Goal: Task Accomplishment & Management: Use online tool/utility

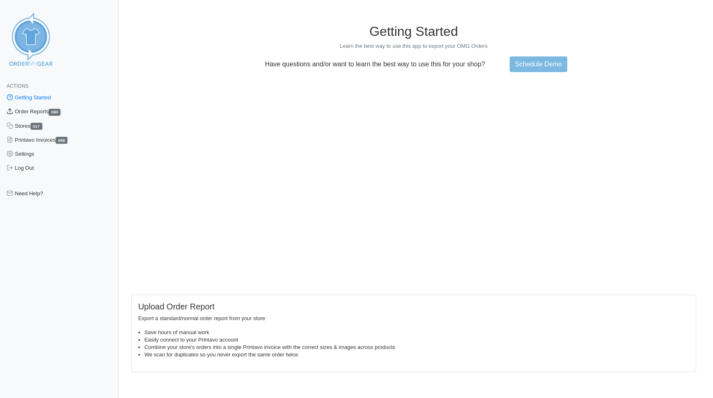
click at [44, 111] on link "Order Reports 690" at bounding box center [59, 112] width 119 height 14
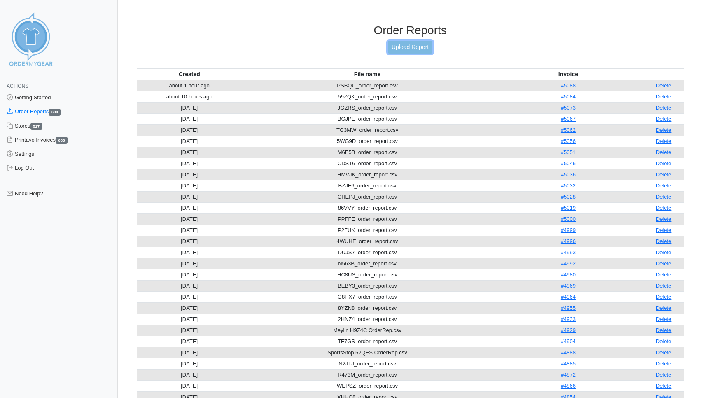
click at [423, 47] on link "Upload Report" at bounding box center [410, 47] width 44 height 13
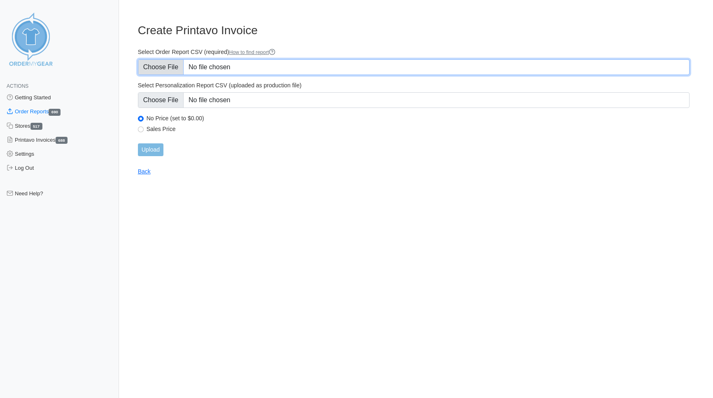
click at [165, 68] on input "Select Order Report CSV (required) How to find report" at bounding box center [414, 67] width 552 height 16
type input "C:\fakepath\D6ZKK_order_report.csv"
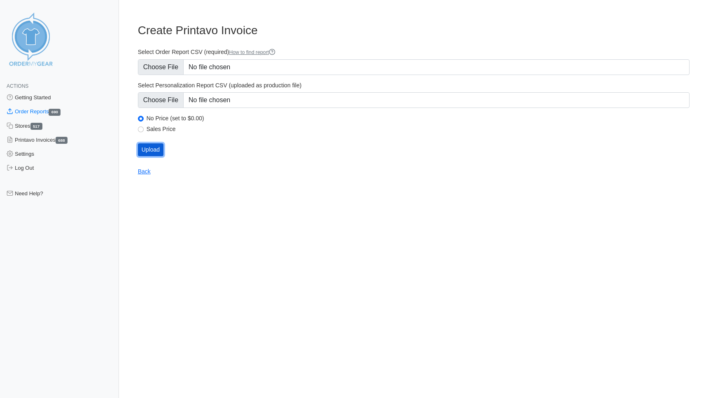
click at [149, 146] on input "Upload" at bounding box center [151, 149] width 26 height 13
click at [151, 149] on div "Upload" at bounding box center [414, 149] width 552 height 13
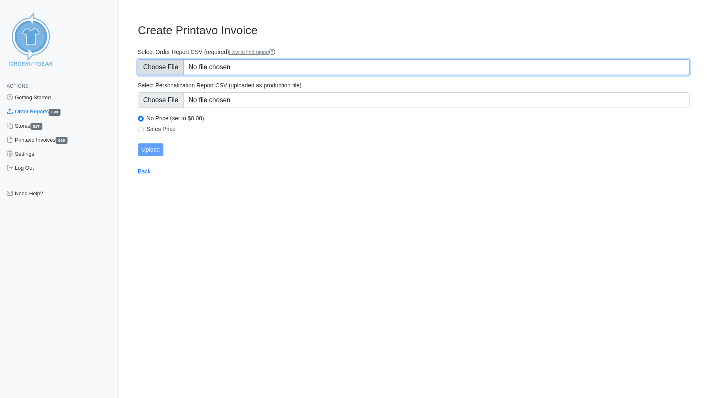
click at [162, 68] on input "Select Order Report CSV (required) How to find report" at bounding box center [414, 67] width 552 height 16
